Goal: Information Seeking & Learning: Learn about a topic

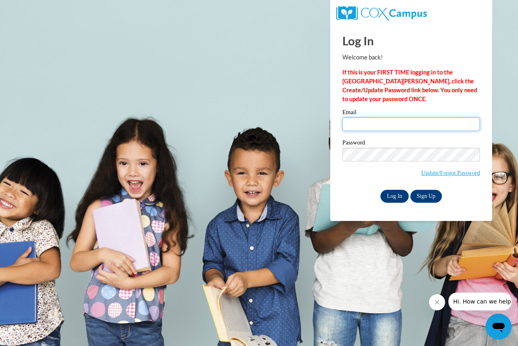
type input "cappsk@prescott.k12.wi.us"
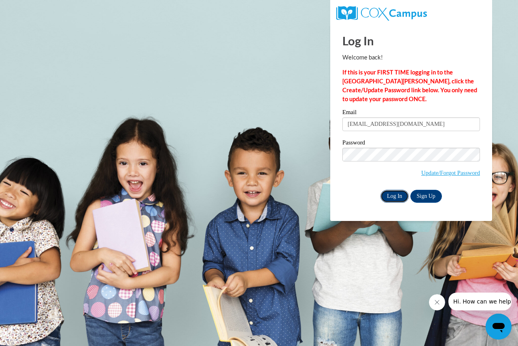
click at [394, 199] on input "Log In" at bounding box center [394, 196] width 28 height 13
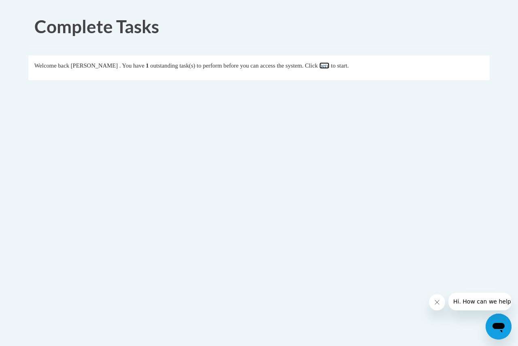
click at [329, 66] on link "here" at bounding box center [324, 65] width 10 height 6
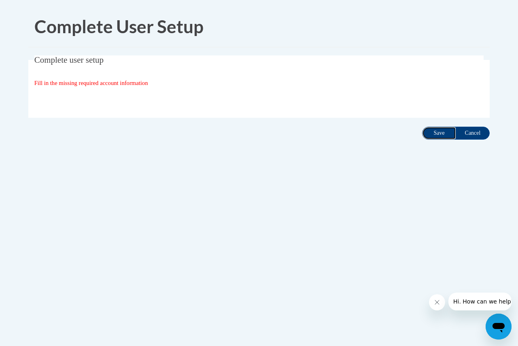
click at [428, 133] on input "Save" at bounding box center [439, 133] width 34 height 13
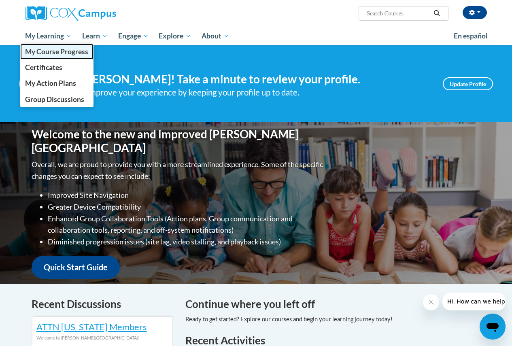
click at [40, 53] on span "My Course Progress" at bounding box center [56, 51] width 63 height 8
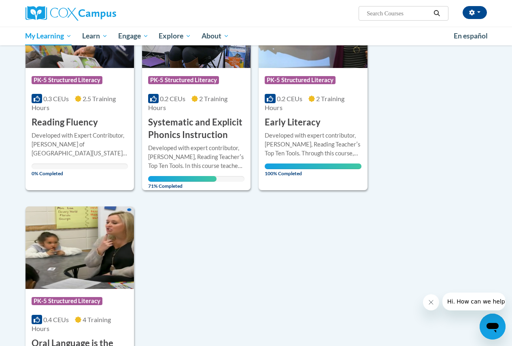
scroll to position [81, 0]
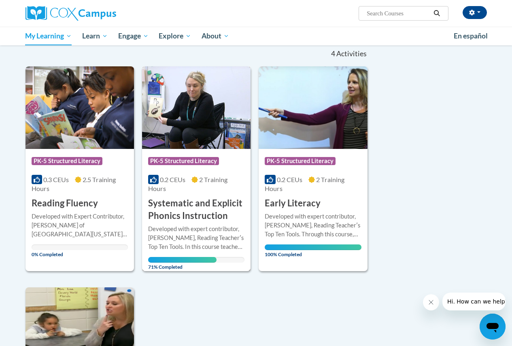
click at [209, 105] on img at bounding box center [196, 107] width 108 height 83
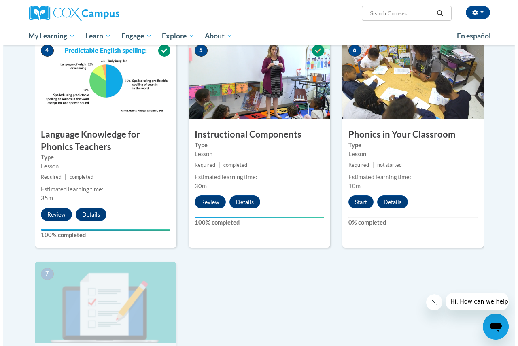
scroll to position [486, 0]
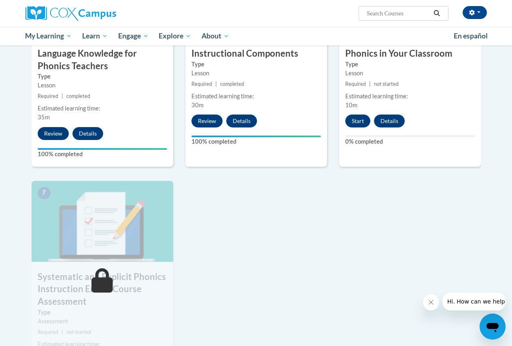
click at [346, 116] on div "Start Details Feedback" at bounding box center [377, 121] width 76 height 13
click at [367, 119] on button "Start" at bounding box center [357, 121] width 25 height 13
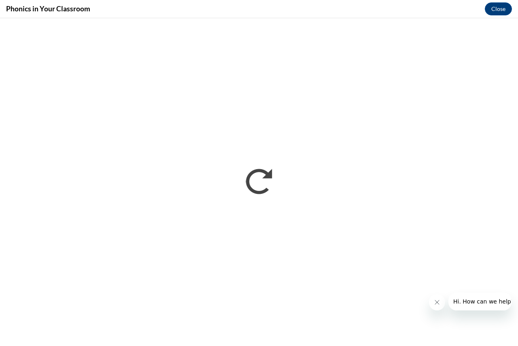
scroll to position [0, 0]
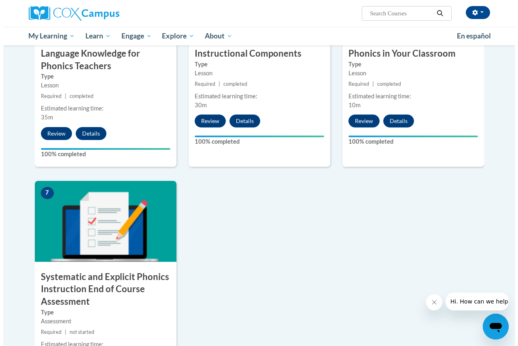
scroll to position [526, 0]
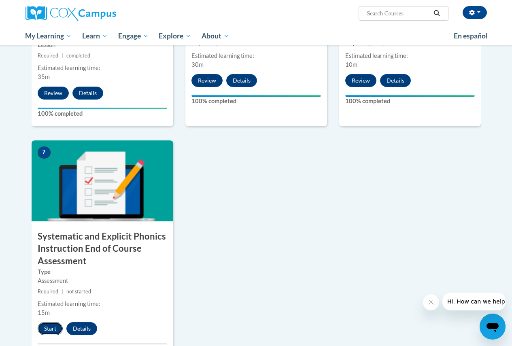
click at [52, 328] on button "Start" at bounding box center [50, 328] width 25 height 13
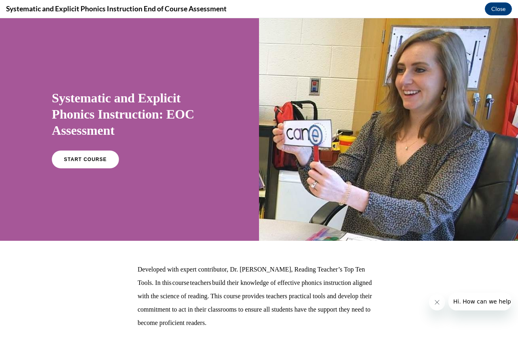
scroll to position [0, 0]
click at [67, 165] on link "START COURSE" at bounding box center [85, 159] width 70 height 19
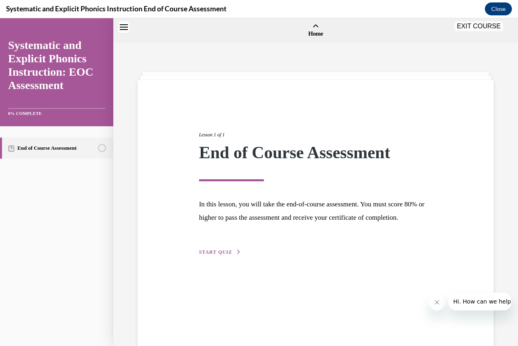
scroll to position [25, 0]
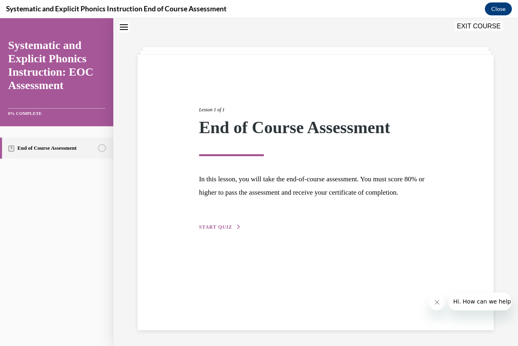
click at [201, 230] on span "START QUIZ" at bounding box center [215, 227] width 33 height 6
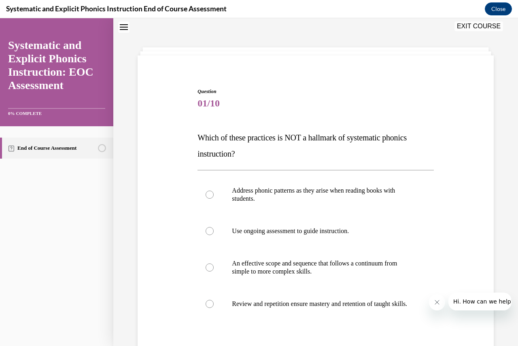
scroll to position [65, 0]
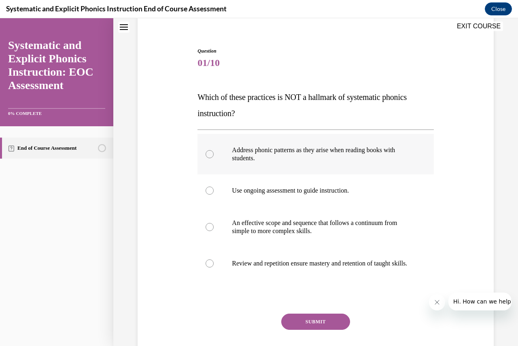
click at [210, 151] on div at bounding box center [210, 154] width 8 height 8
click at [330, 327] on button "SUBMIT" at bounding box center [315, 322] width 69 height 16
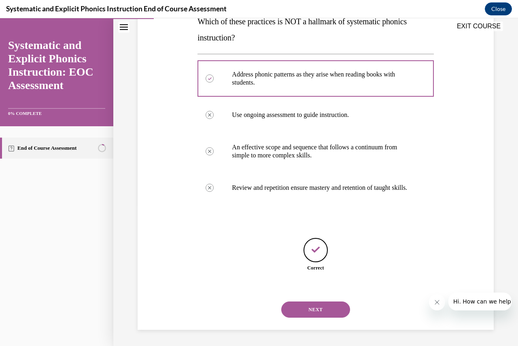
scroll to position [149, 0]
click at [310, 307] on button "NEXT" at bounding box center [315, 309] width 69 height 16
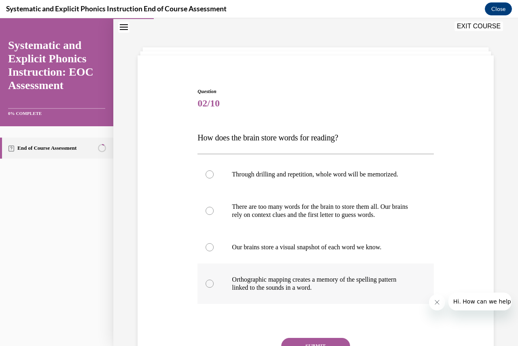
click at [206, 280] on div at bounding box center [210, 284] width 8 height 8
click at [324, 339] on button "SUBMIT" at bounding box center [315, 346] width 69 height 16
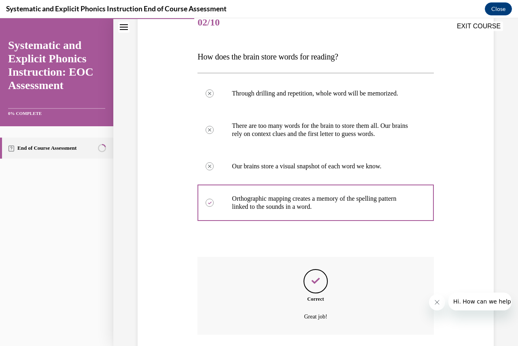
scroll to position [146, 0]
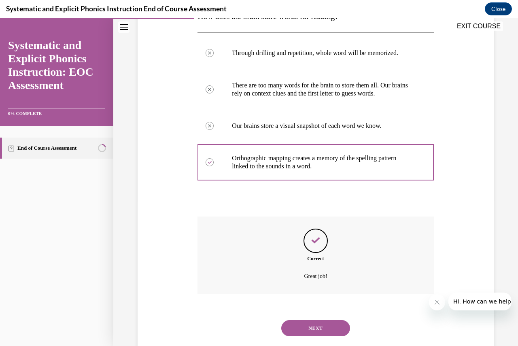
click at [316, 329] on button "NEXT" at bounding box center [315, 328] width 69 height 16
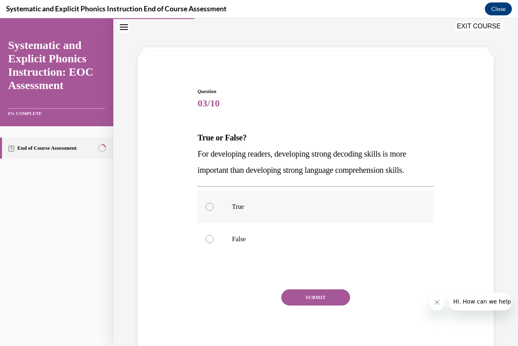
click at [212, 206] on div at bounding box center [210, 207] width 8 height 8
click at [286, 302] on button "SUBMIT" at bounding box center [315, 297] width 69 height 16
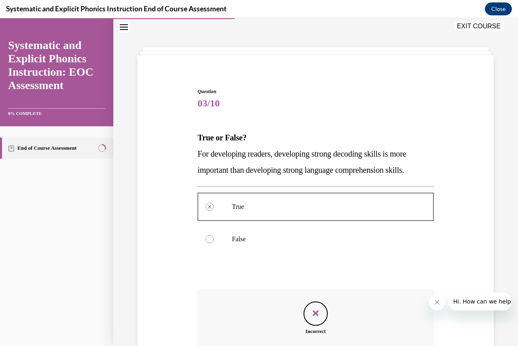
scroll to position [106, 0]
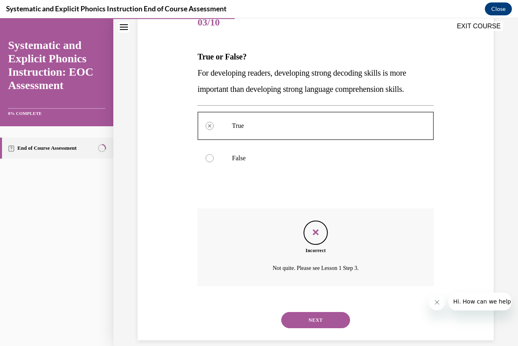
click at [296, 315] on button "NEXT" at bounding box center [315, 320] width 69 height 16
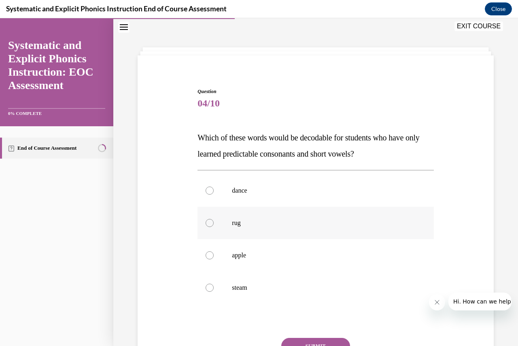
click at [209, 220] on div at bounding box center [210, 223] width 8 height 8
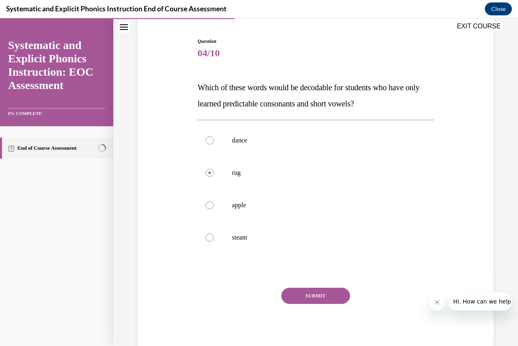
click at [324, 290] on button "SUBMIT" at bounding box center [315, 296] width 69 height 16
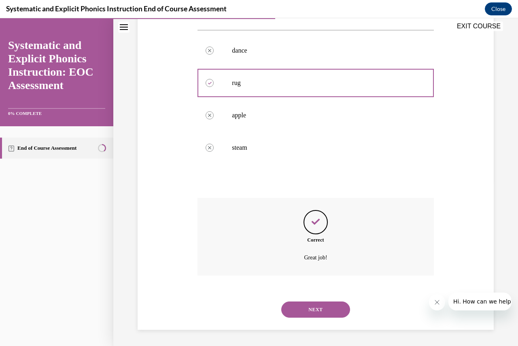
click at [306, 311] on button "NEXT" at bounding box center [315, 309] width 69 height 16
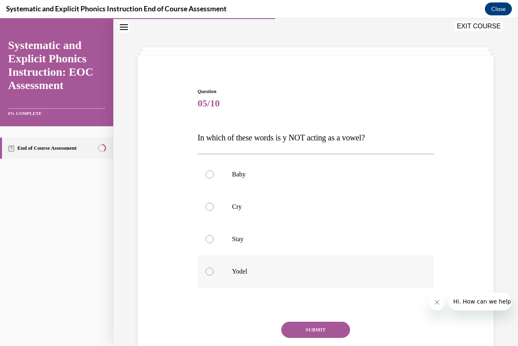
click at [214, 270] on div at bounding box center [315, 271] width 236 height 32
click at [334, 328] on button "SUBMIT" at bounding box center [315, 330] width 69 height 16
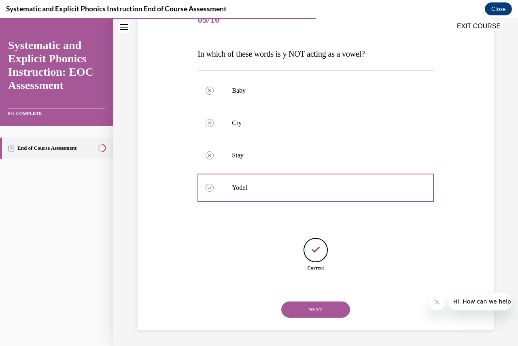
click at [313, 304] on button "NEXT" at bounding box center [315, 309] width 69 height 16
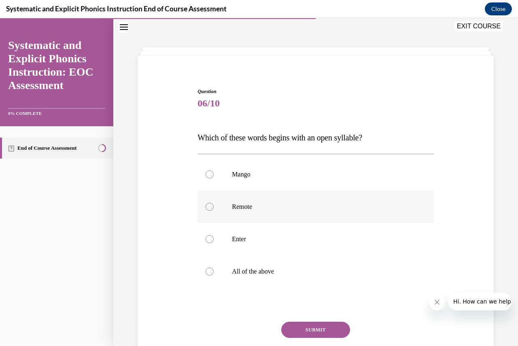
click at [211, 204] on div at bounding box center [210, 207] width 8 height 8
click at [332, 325] on button "SUBMIT" at bounding box center [315, 330] width 69 height 16
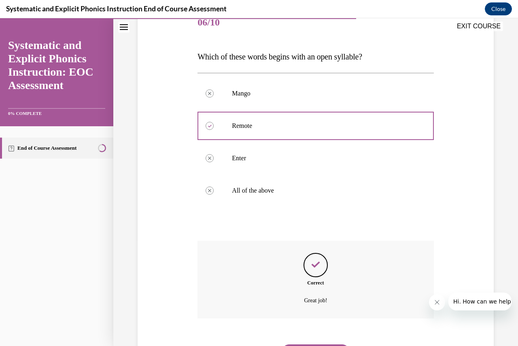
scroll to position [146, 0]
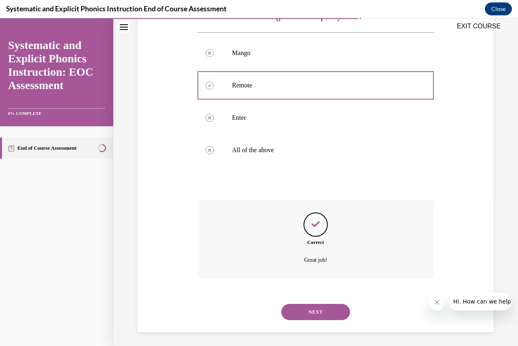
click at [322, 310] on button "NEXT" at bounding box center [315, 312] width 69 height 16
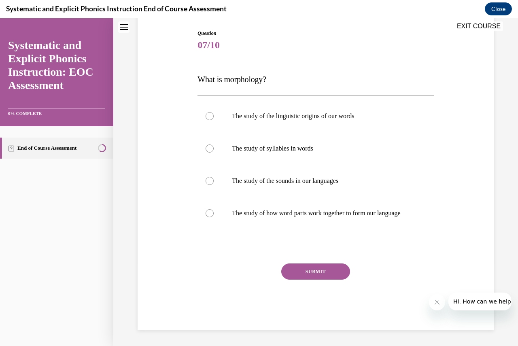
scroll to position [25, 0]
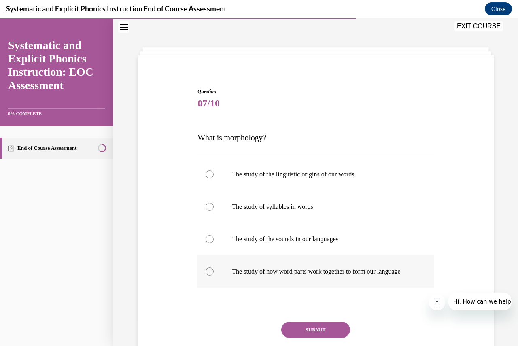
click at [210, 272] on div at bounding box center [210, 271] width 8 height 8
click at [296, 335] on button "SUBMIT" at bounding box center [315, 330] width 69 height 16
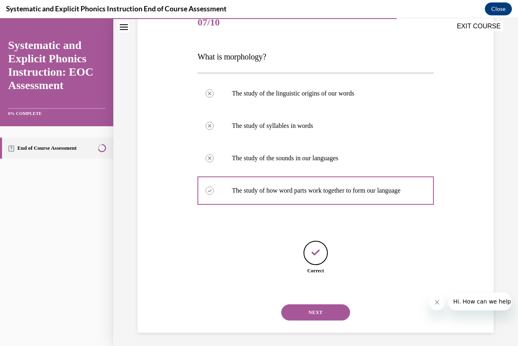
scroll to position [117, 0]
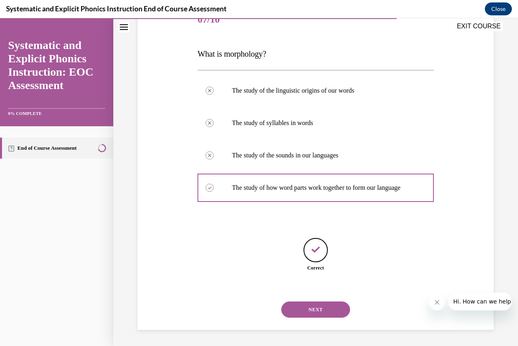
click at [301, 307] on button "NEXT" at bounding box center [315, 309] width 69 height 16
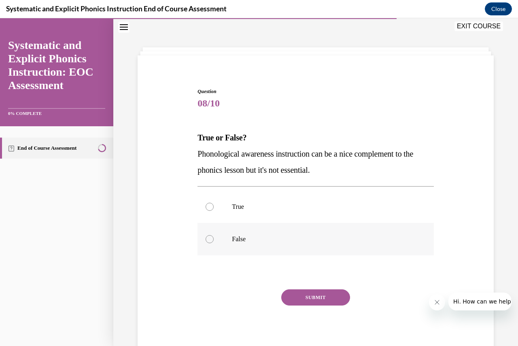
click at [210, 242] on div at bounding box center [210, 239] width 8 height 8
click at [304, 301] on button "SUBMIT" at bounding box center [315, 297] width 69 height 16
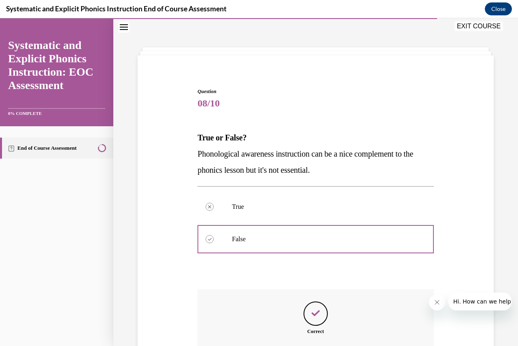
scroll to position [106, 0]
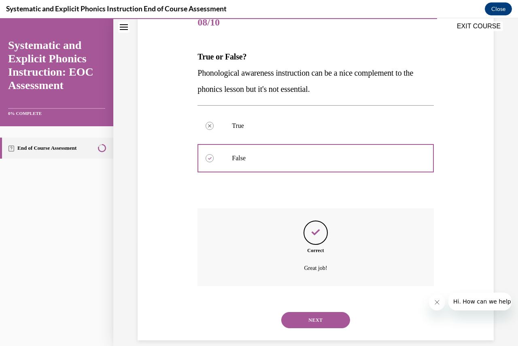
click at [303, 321] on button "NEXT" at bounding box center [315, 320] width 69 height 16
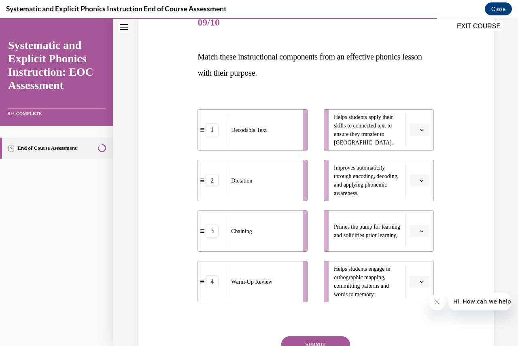
click at [422, 240] on li "Primes the pump for learning and solidifies prior learning." at bounding box center [379, 230] width 110 height 41
click at [419, 233] on span "button" at bounding box center [422, 231] width 6 height 6
click at [404, 316] on div "4" at bounding box center [413, 314] width 20 height 16
click at [422, 135] on button "button" at bounding box center [420, 130] width 20 height 12
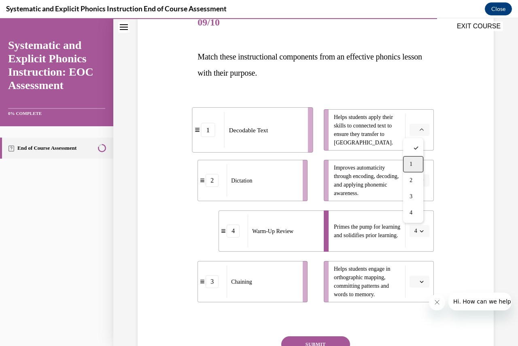
click at [419, 162] on div "1" at bounding box center [413, 164] width 20 height 16
click at [413, 182] on button "button" at bounding box center [420, 180] width 20 height 12
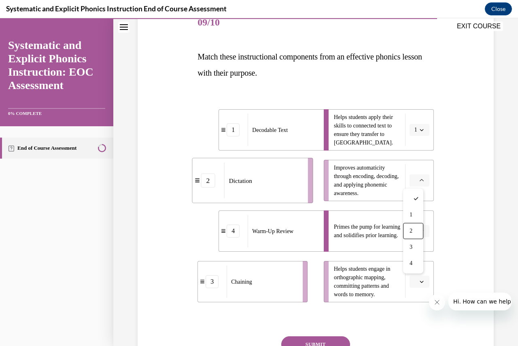
click at [407, 233] on div "2" at bounding box center [413, 231] width 20 height 16
click at [419, 279] on span "button" at bounding box center [422, 282] width 6 height 6
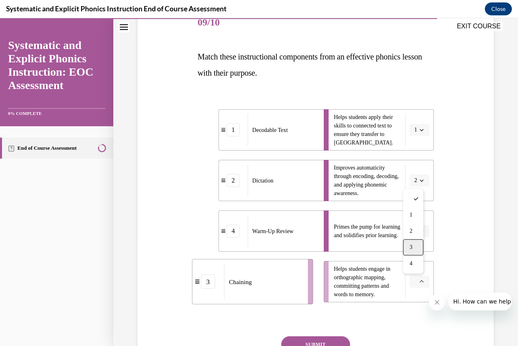
click at [411, 250] on span "3" at bounding box center [411, 247] width 3 height 6
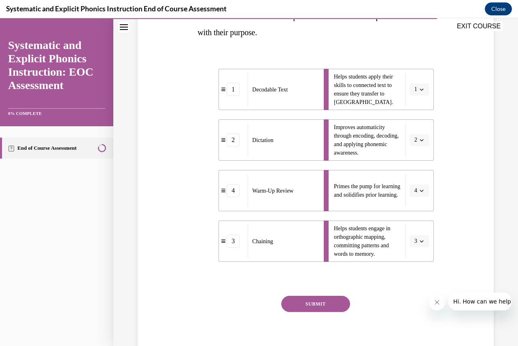
click at [321, 304] on button "SUBMIT" at bounding box center [315, 304] width 69 height 16
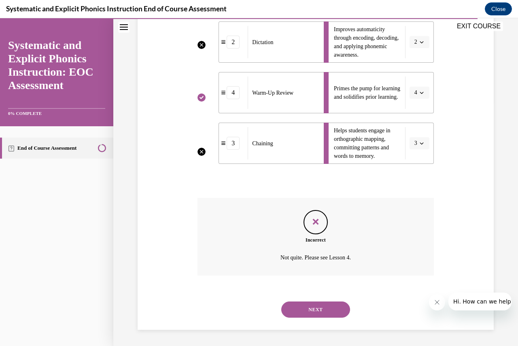
click at [321, 304] on button "NEXT" at bounding box center [315, 309] width 69 height 16
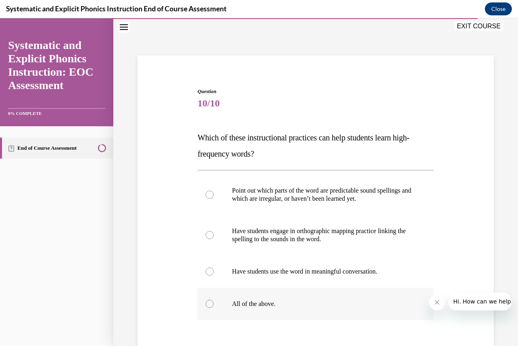
click at [214, 300] on div at bounding box center [315, 304] width 236 height 32
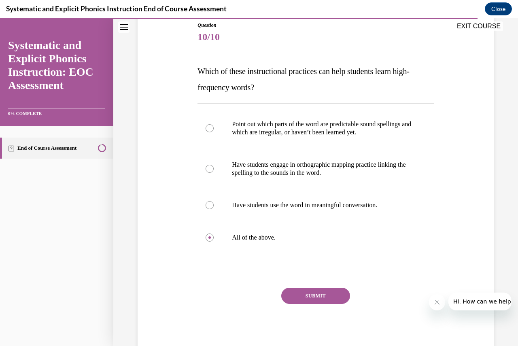
click at [314, 291] on button "SUBMIT" at bounding box center [315, 296] width 69 height 16
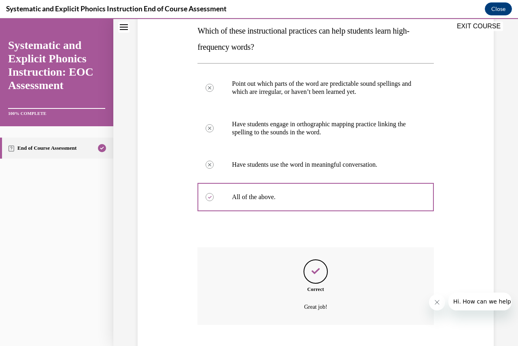
scroll to position [181, 0]
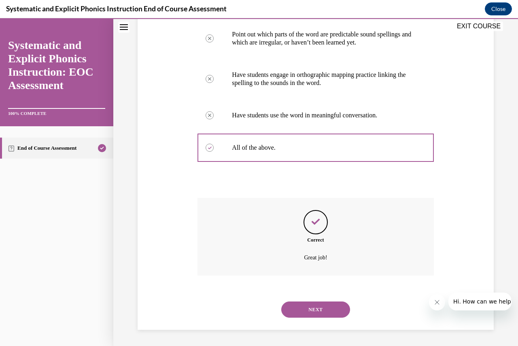
click at [306, 312] on button "NEXT" at bounding box center [315, 309] width 69 height 16
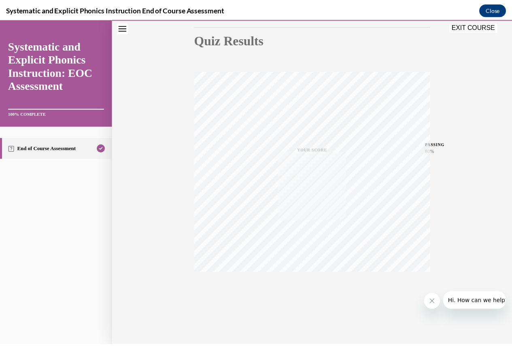
scroll to position [87, 0]
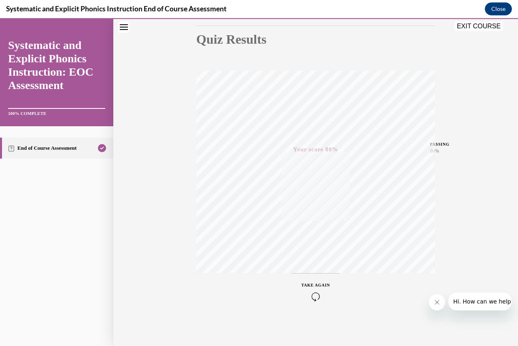
click at [489, 27] on button "EXIT COURSE" at bounding box center [478, 26] width 49 height 10
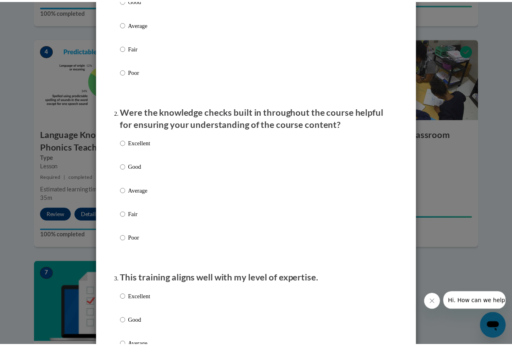
scroll to position [0, 0]
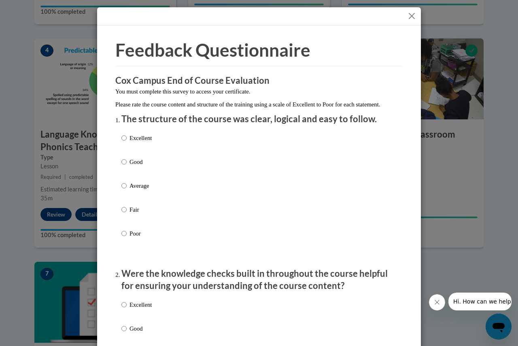
click at [408, 18] on button "Close" at bounding box center [412, 16] width 10 height 10
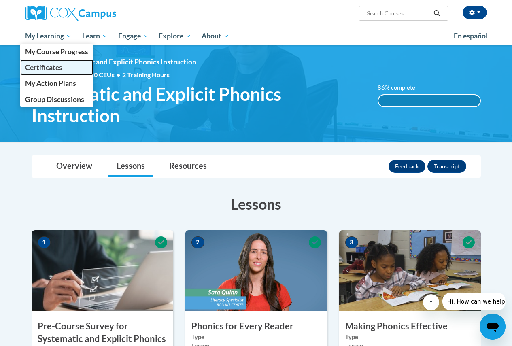
click at [56, 65] on span "Certificates" at bounding box center [43, 67] width 37 height 8
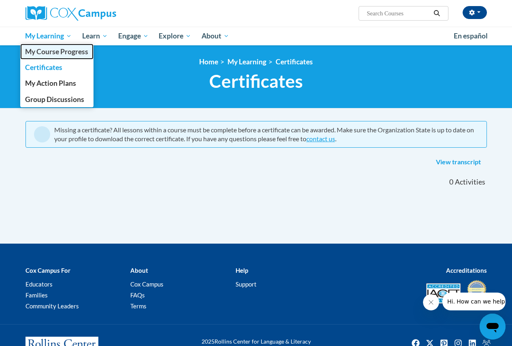
click at [64, 54] on span "My Course Progress" at bounding box center [56, 51] width 63 height 8
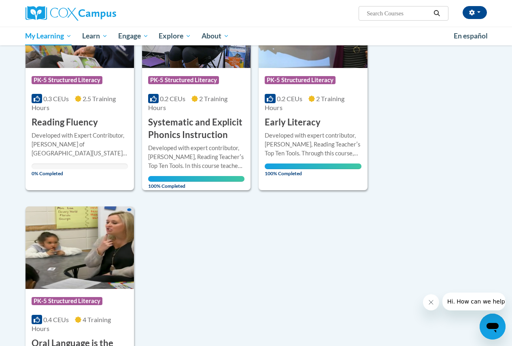
scroll to position [81, 0]
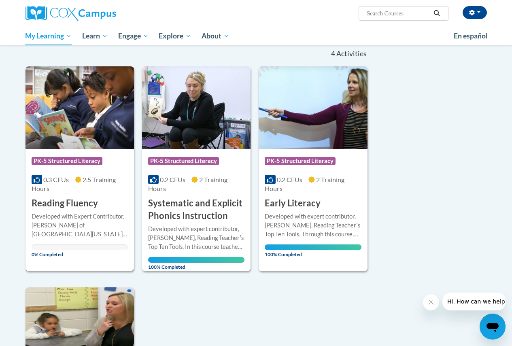
click at [69, 123] on img at bounding box center [79, 107] width 108 height 83
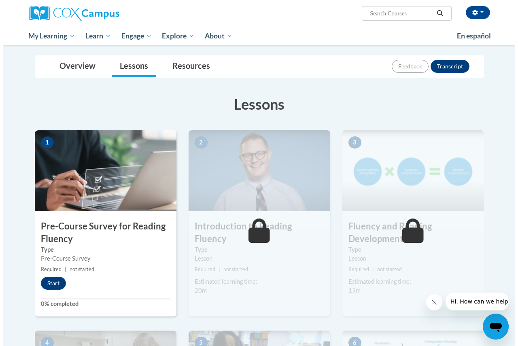
scroll to position [121, 0]
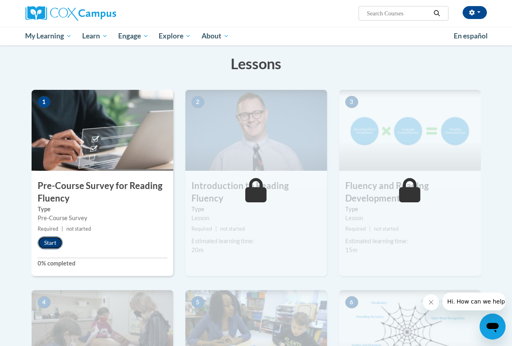
click at [57, 242] on button "Start" at bounding box center [50, 242] width 25 height 13
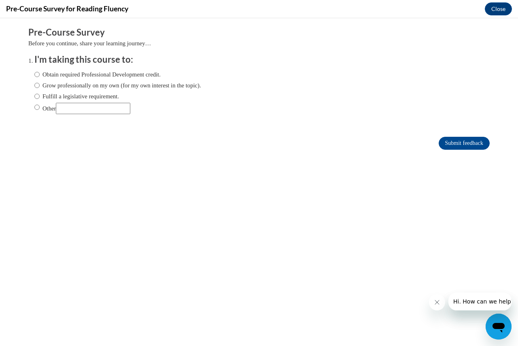
scroll to position [0, 0]
click at [34, 87] on input "Grow professionally on my own (for my own interest in the topic)." at bounding box center [36, 85] width 5 height 9
radio input "true"
click at [442, 142] on input "Submit feedback" at bounding box center [464, 143] width 51 height 13
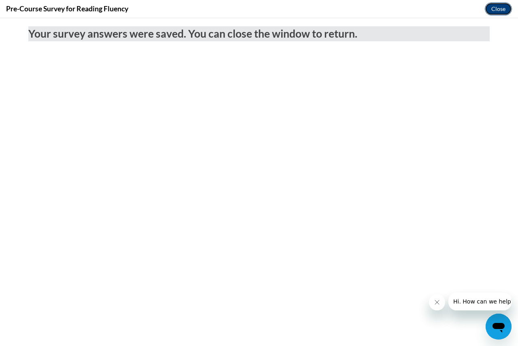
click at [497, 10] on button "Close" at bounding box center [498, 8] width 27 height 13
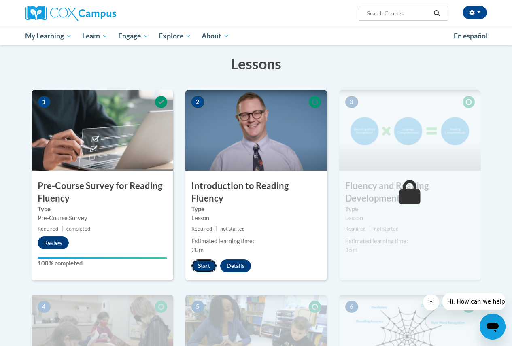
click at [198, 259] on button "Start" at bounding box center [203, 265] width 25 height 13
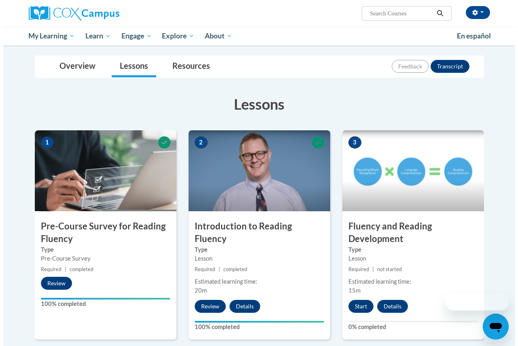
scroll to position [121, 0]
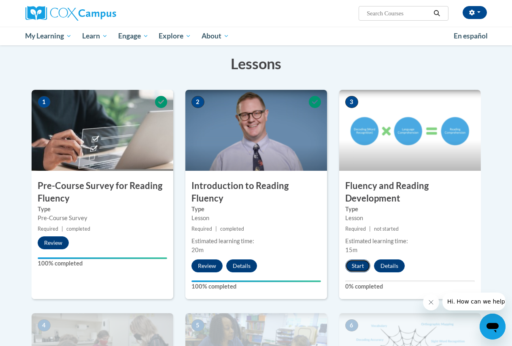
click at [365, 265] on button "Start" at bounding box center [357, 265] width 25 height 13
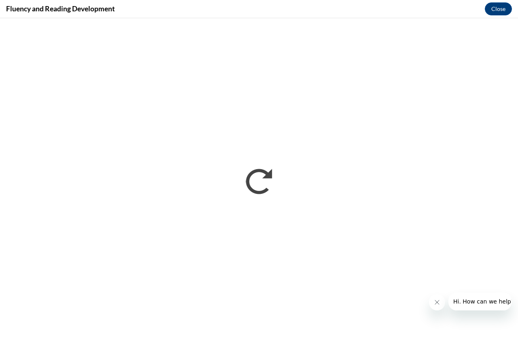
scroll to position [0, 0]
